Goal: Navigation & Orientation: Go to known website

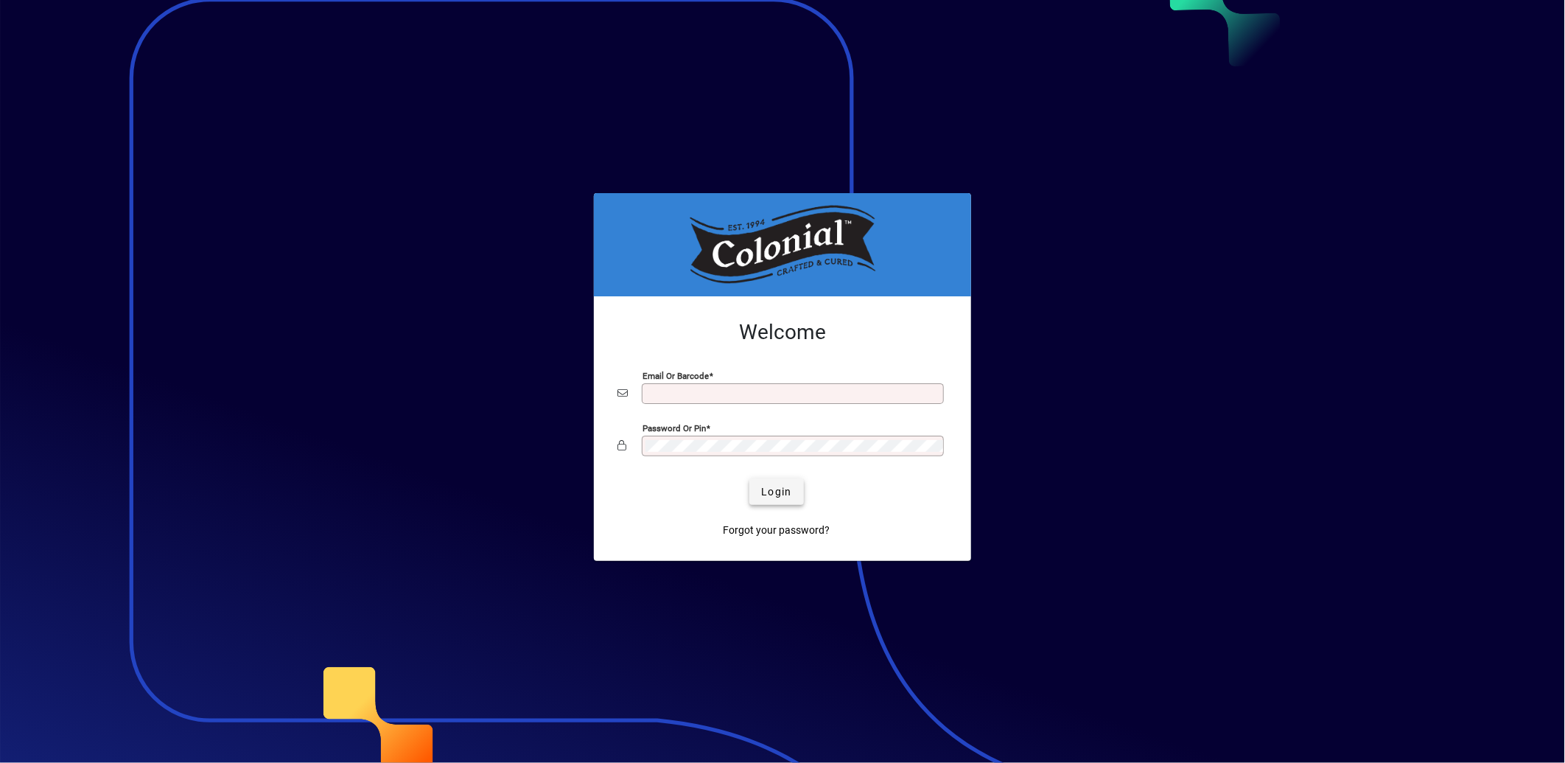
type input "**********"
click at [788, 495] on span "Login" at bounding box center [776, 491] width 30 height 15
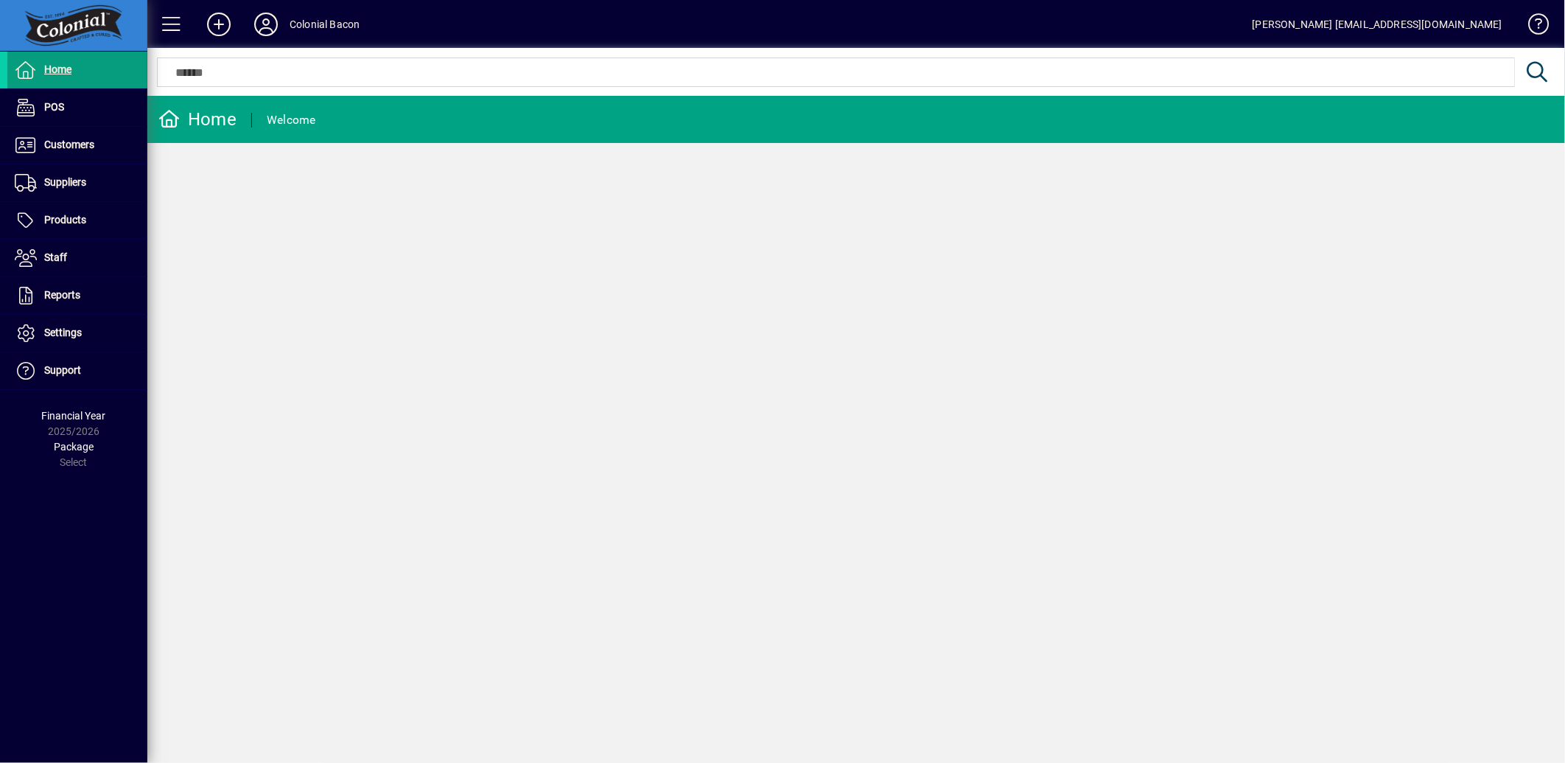
click at [834, 372] on div "Home Welcome" at bounding box center [856, 429] width 1418 height 667
